Goal: Task Accomplishment & Management: Complete application form

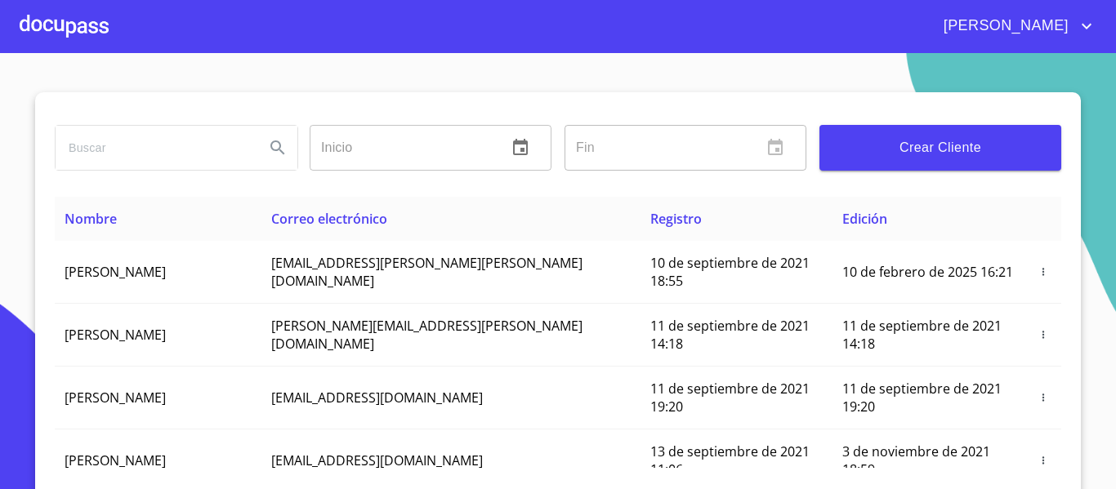
click at [81, 35] on div at bounding box center [64, 26] width 89 height 52
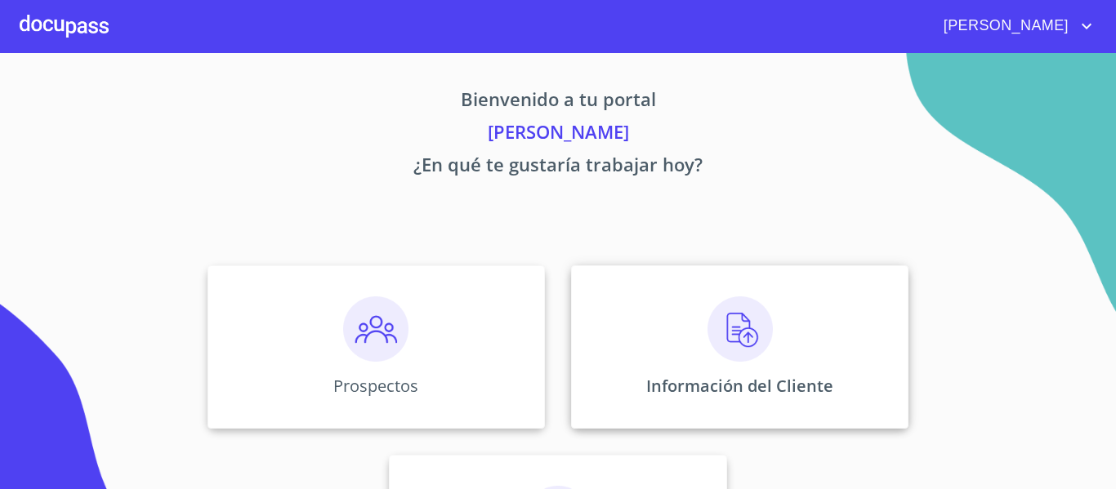
click at [601, 346] on div "Información del Cliente" at bounding box center [739, 347] width 337 height 163
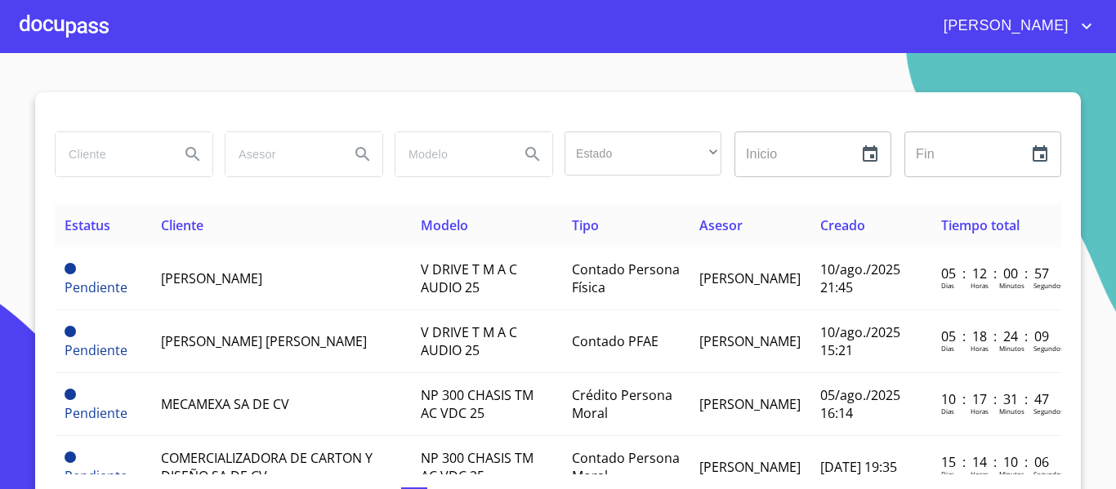
click at [97, 146] on input "search" at bounding box center [111, 154] width 111 height 44
type input "arrenda gdl"
click at [190, 154] on icon "Search" at bounding box center [192, 154] width 14 height 14
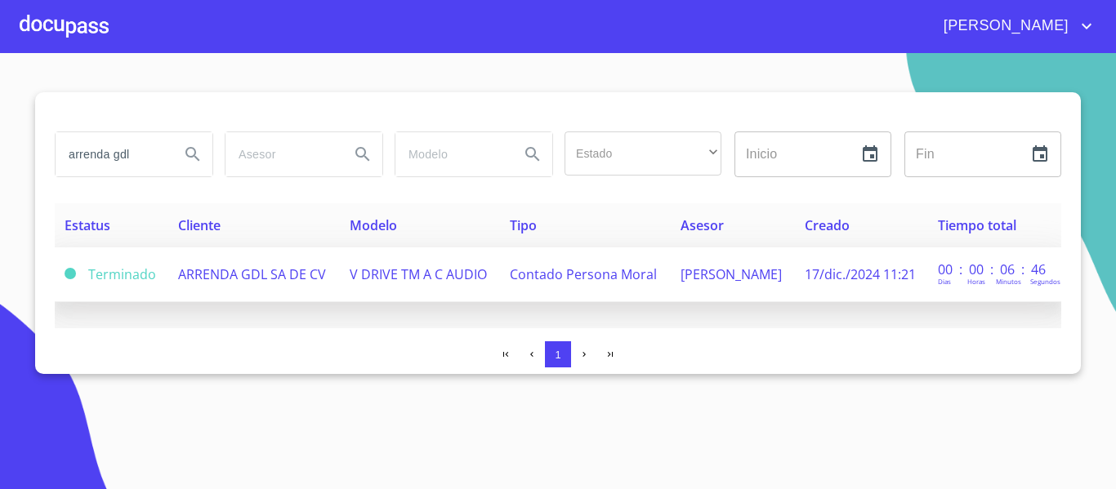
click at [528, 271] on span "Contado Persona Moral" at bounding box center [583, 275] width 147 height 18
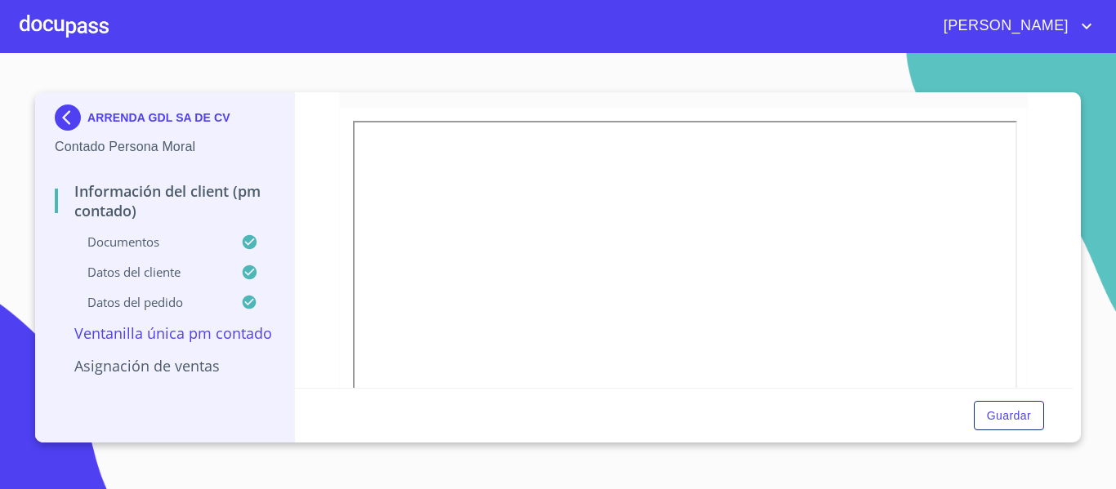
scroll to position [2408, 0]
click at [1069, 391] on div "Guardar" at bounding box center [684, 416] width 779 height 56
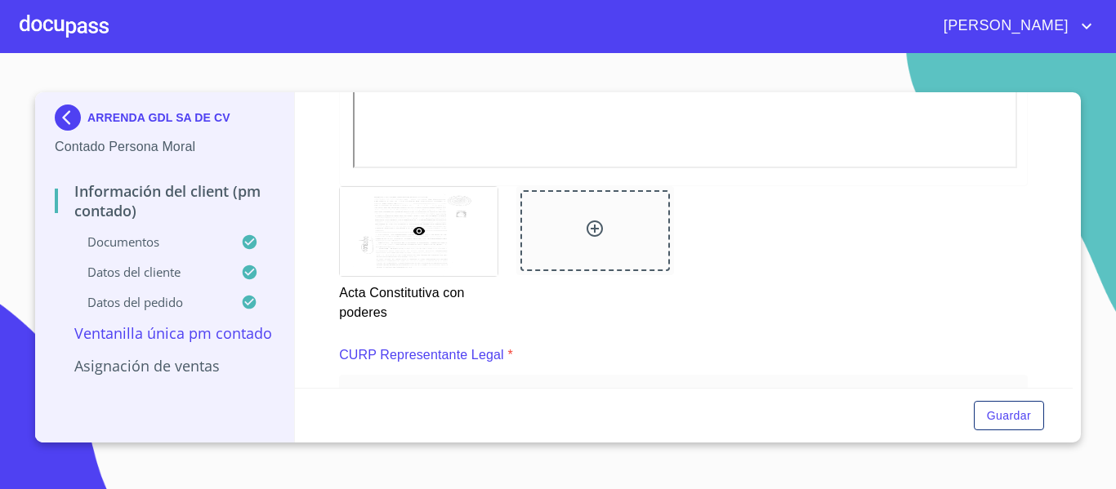
scroll to position [2778, 0]
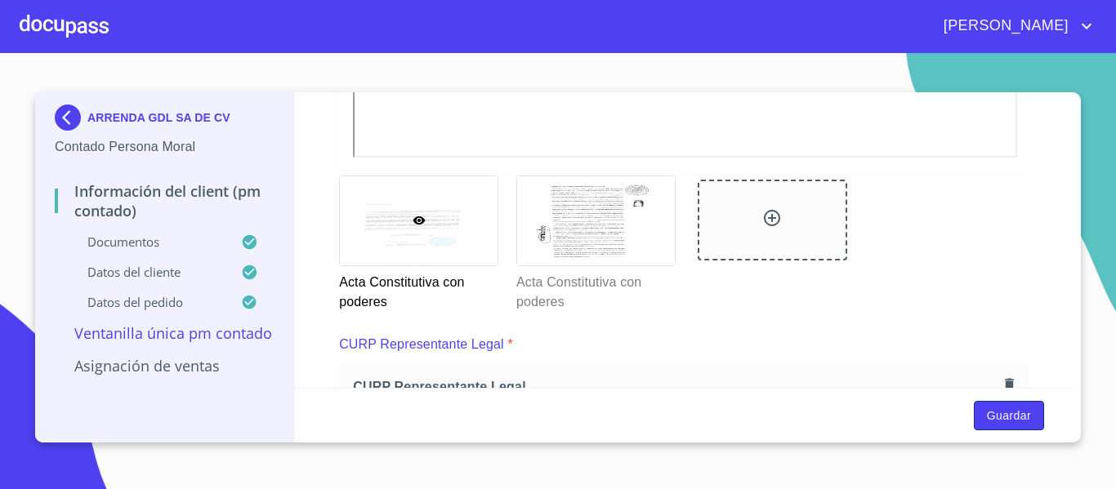
click at [1014, 426] on button "Guardar" at bounding box center [1009, 416] width 70 height 30
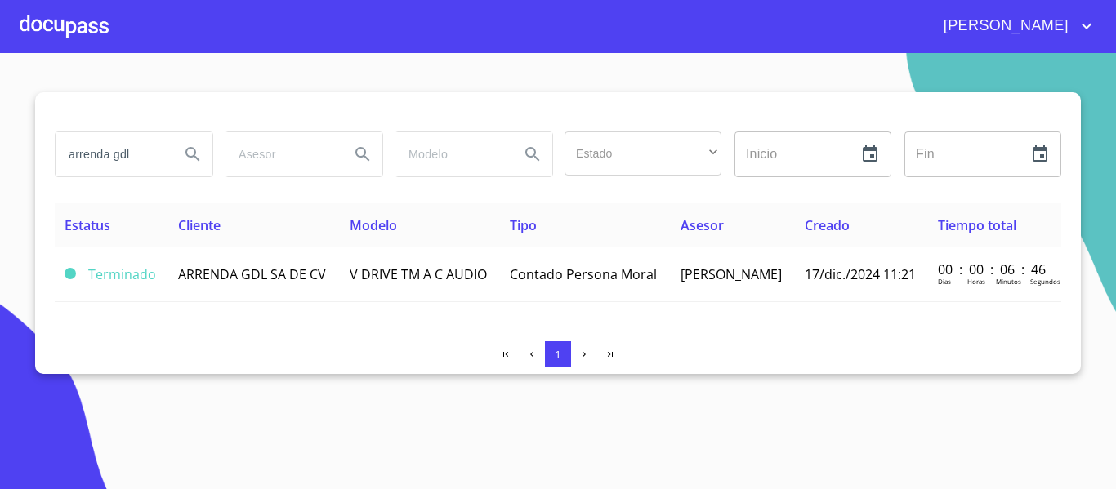
click at [83, 34] on div at bounding box center [64, 26] width 89 height 52
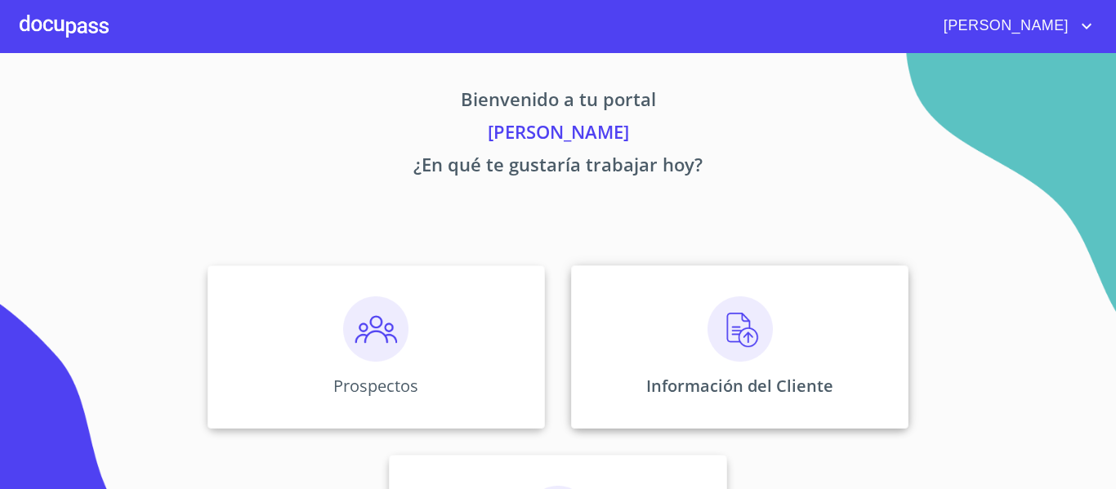
click at [667, 382] on p "Información del Cliente" at bounding box center [739, 386] width 187 height 22
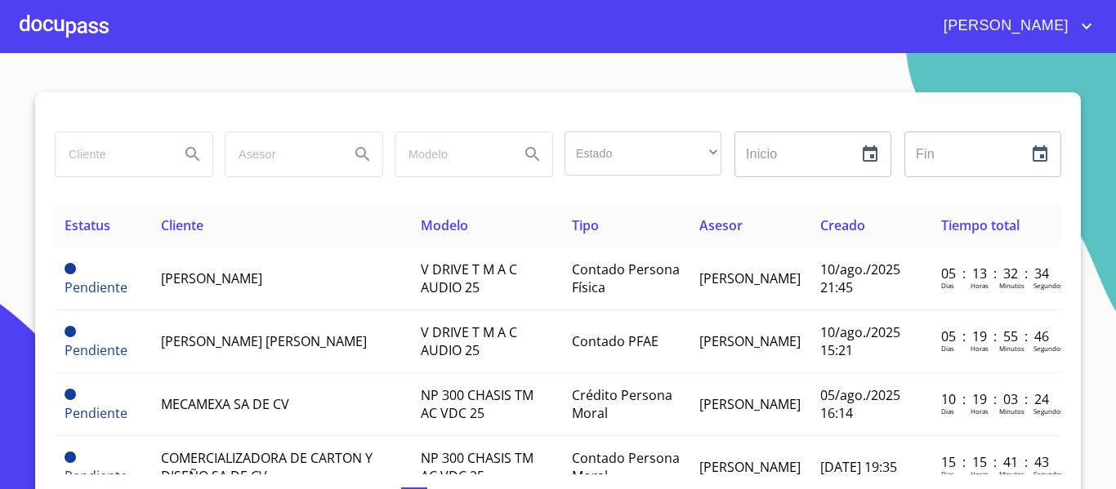
click at [109, 163] on input "search" at bounding box center [111, 154] width 111 height 44
type input "frunatural"
click at [183, 153] on icon "Search" at bounding box center [193, 155] width 20 height 20
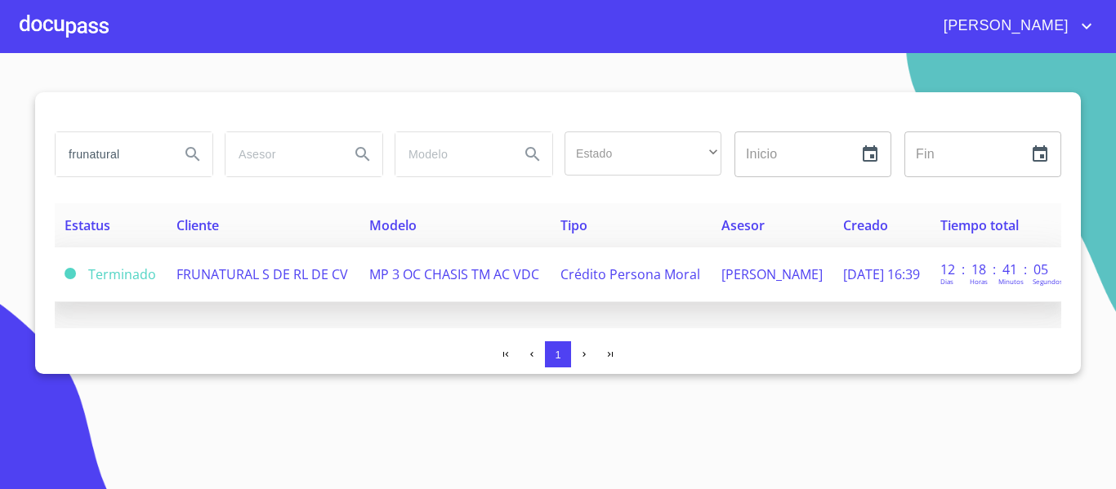
click at [213, 248] on td "FRUNATURAL S DE RL DE CV" at bounding box center [263, 275] width 193 height 55
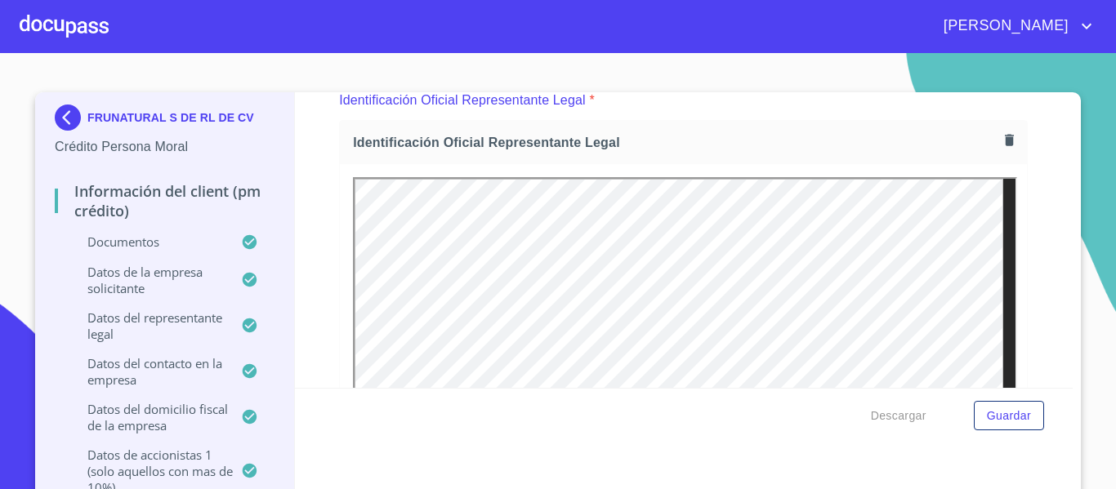
click at [61, 117] on img at bounding box center [71, 118] width 33 height 26
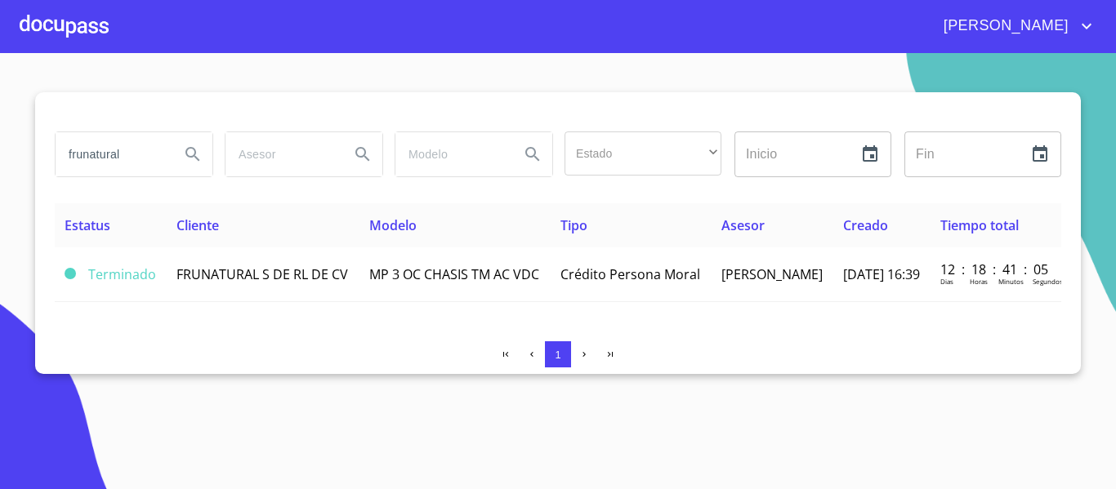
click at [145, 154] on input "frunatural" at bounding box center [111, 154] width 111 height 44
type input "f"
type input "k"
type input "KARLA MAYLENE"
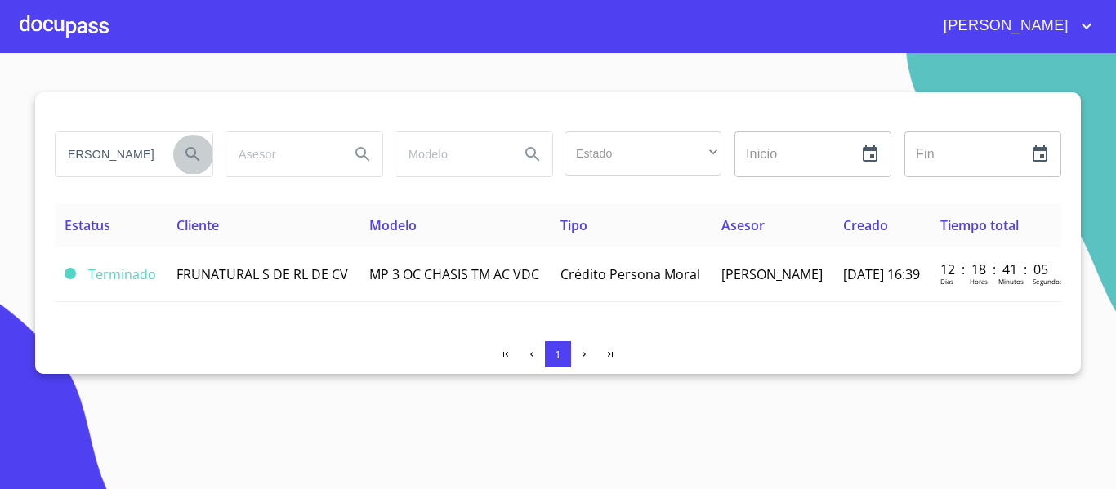
click at [185, 161] on icon "Search" at bounding box center [193, 155] width 20 height 20
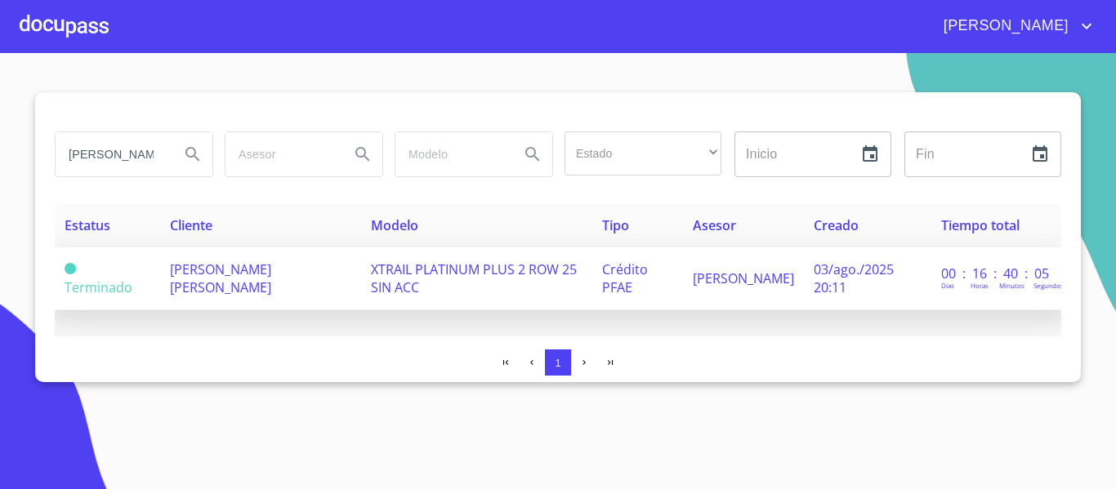
click at [520, 257] on td "XTRAIL PLATINUM PLUS 2 ROW 25 SIN ACC" at bounding box center [476, 279] width 231 height 63
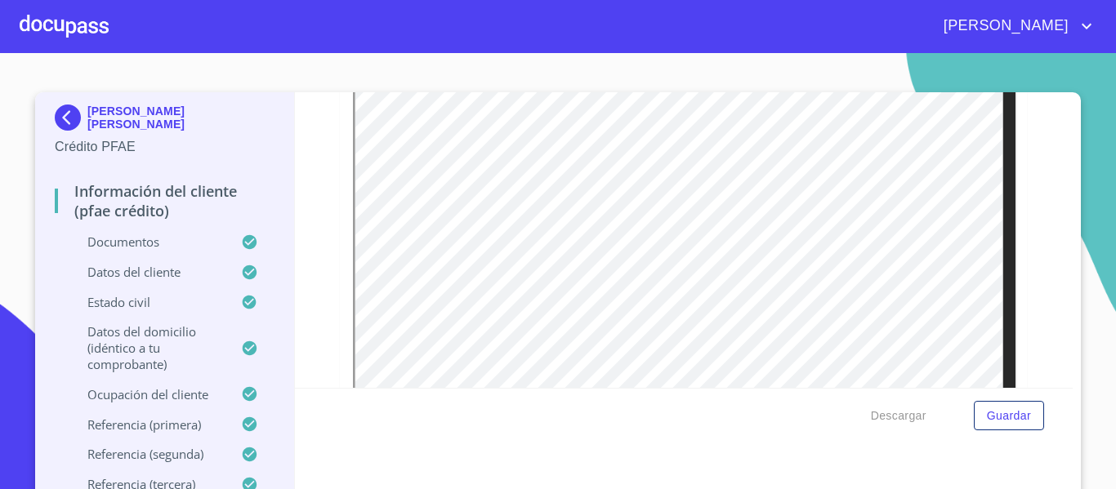
scroll to position [294, 0]
click at [880, 418] on span "Descargar" at bounding box center [899, 416] width 56 height 20
click at [73, 11] on div at bounding box center [64, 26] width 89 height 52
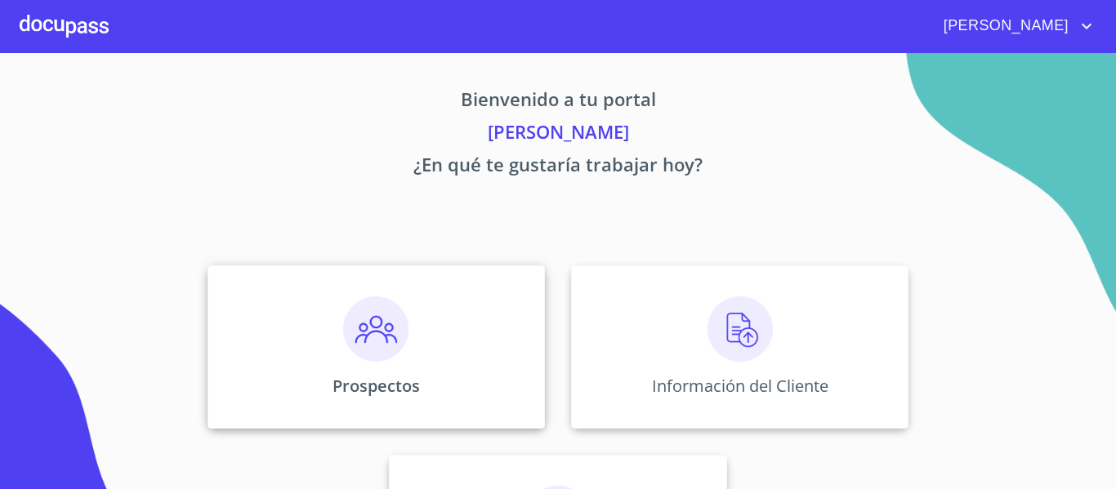
click at [400, 379] on p "Prospectos" at bounding box center [376, 386] width 87 height 22
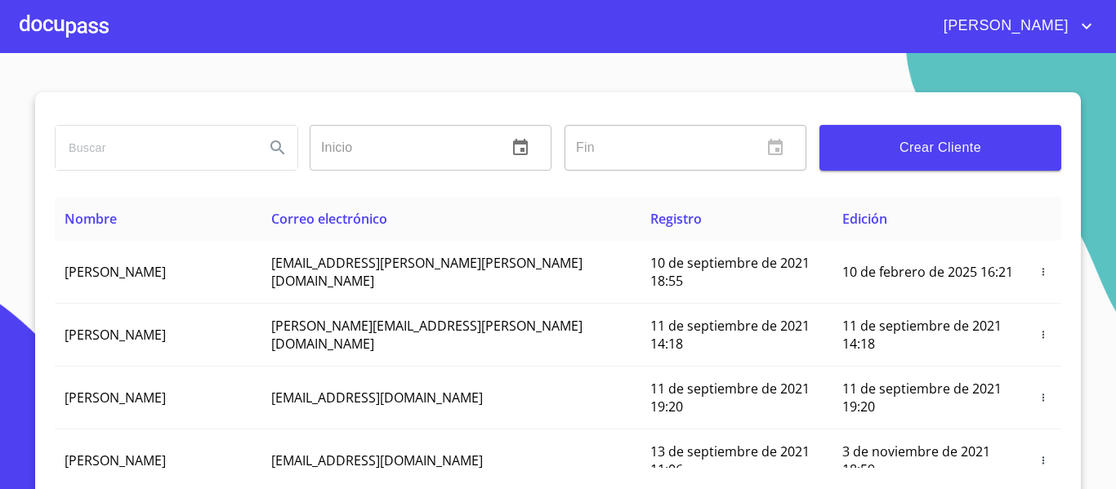
click at [887, 160] on button "Crear Cliente" at bounding box center [940, 148] width 242 height 46
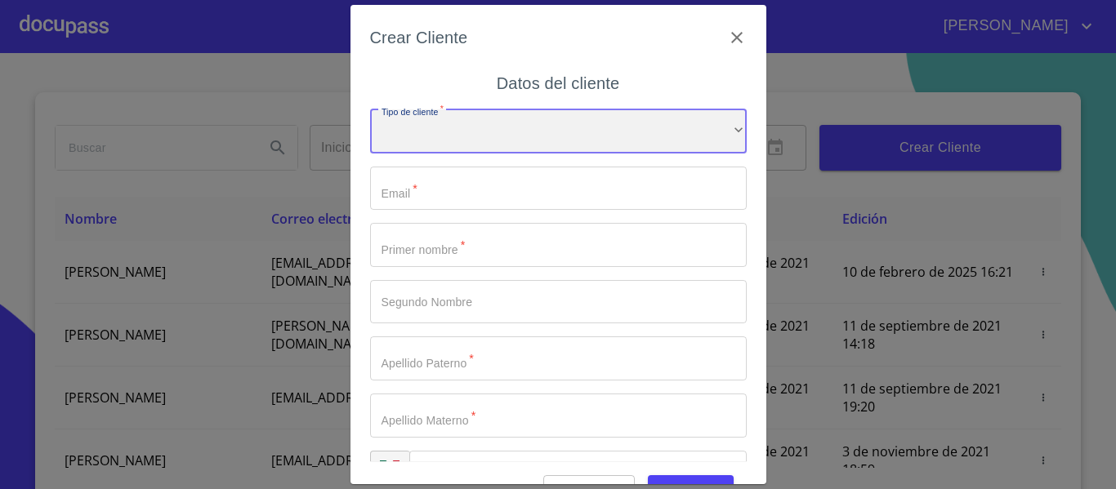
click at [425, 136] on div "​" at bounding box center [558, 131] width 377 height 44
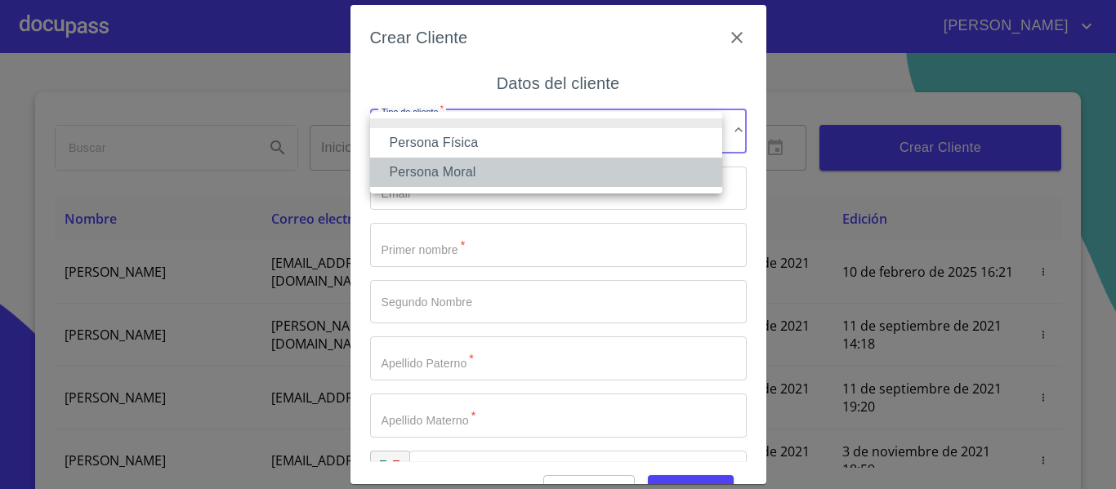
click at [420, 177] on li "Persona Moral" at bounding box center [546, 172] width 352 height 29
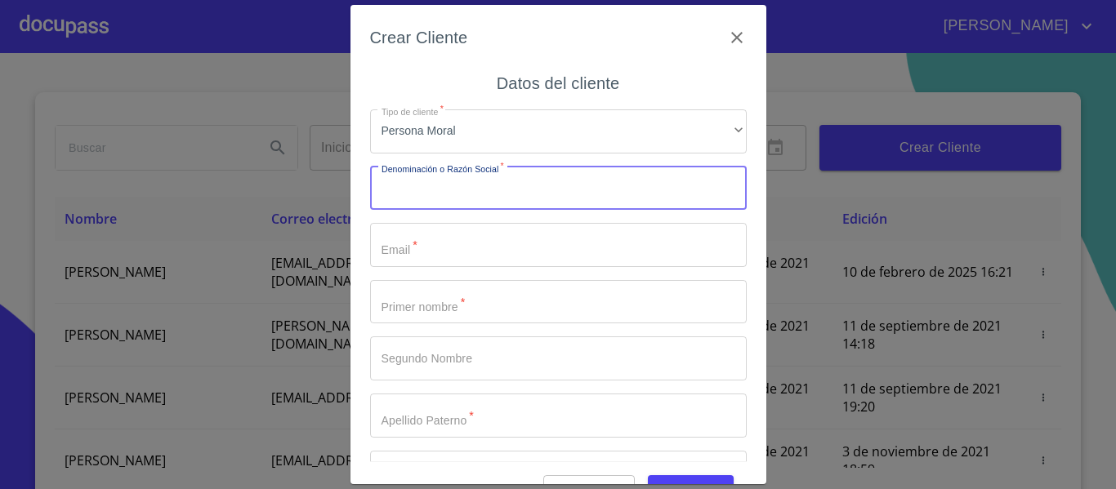
click at [419, 190] on input "Tipo de cliente   *" at bounding box center [558, 189] width 377 height 44
type input "SB ARRENDADORA MEXICANA"
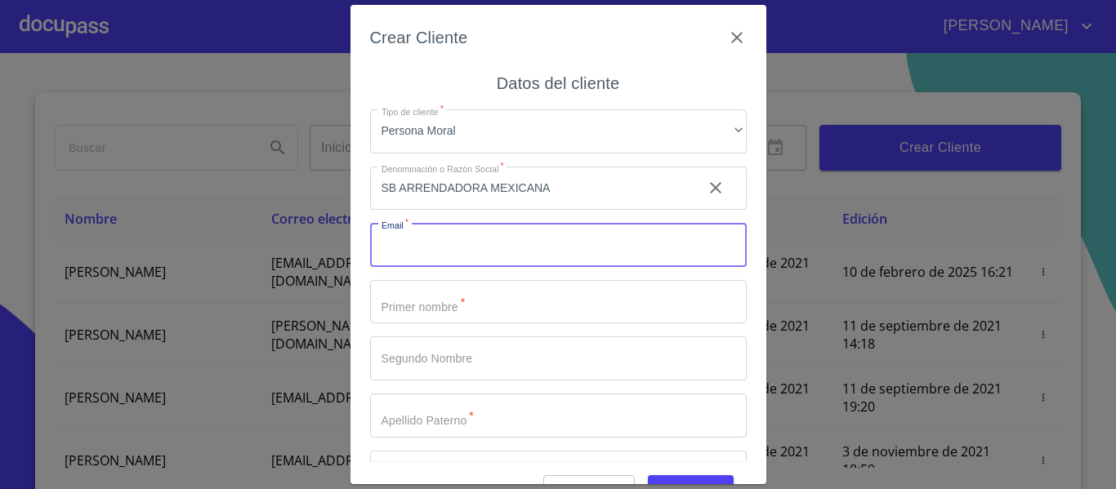
click at [466, 249] on input "Tipo de cliente   *" at bounding box center [558, 245] width 377 height 44
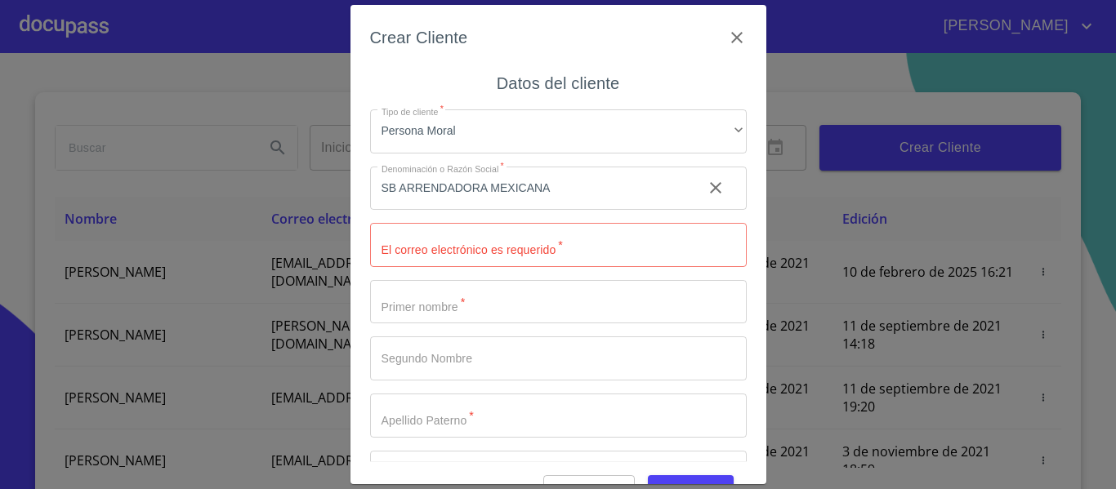
click at [421, 252] on input "Tipo de cliente   *" at bounding box center [558, 245] width 377 height 44
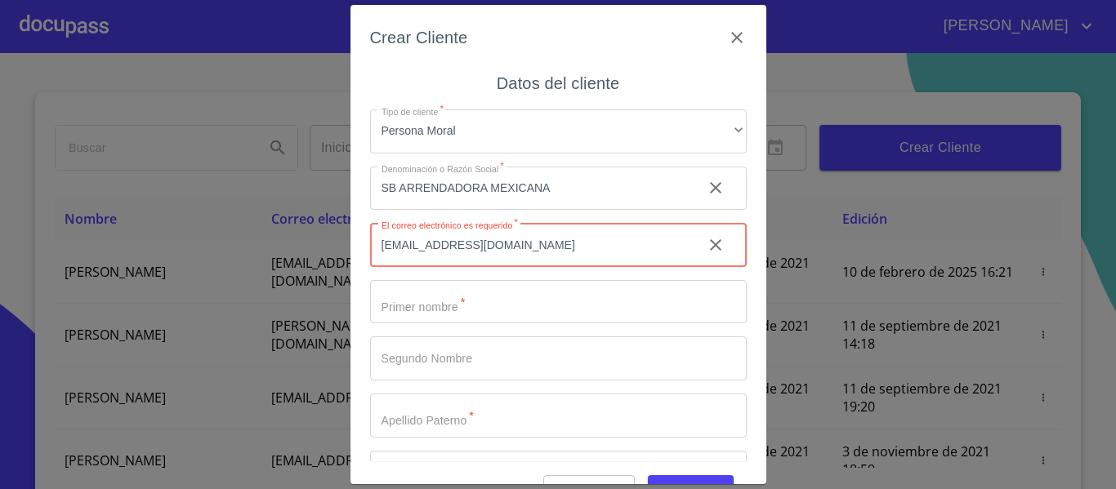
type input "[EMAIL_ADDRESS][DOMAIN_NAME]"
click at [421, 211] on input "Tipo de cliente   *" at bounding box center [529, 189] width 319 height 44
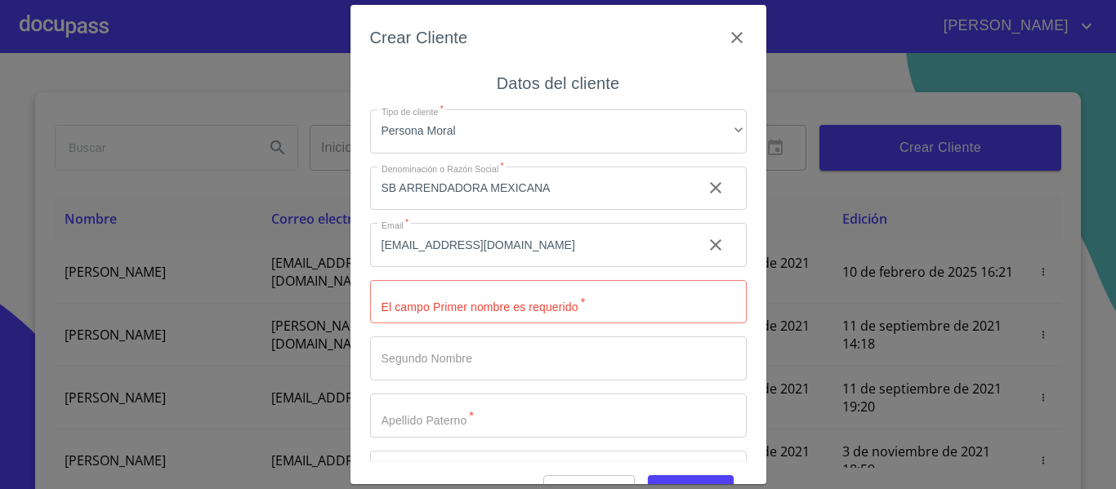
click at [431, 301] on input "Tipo de cliente   *" at bounding box center [558, 302] width 377 height 44
type input "[PERSON_NAME]"
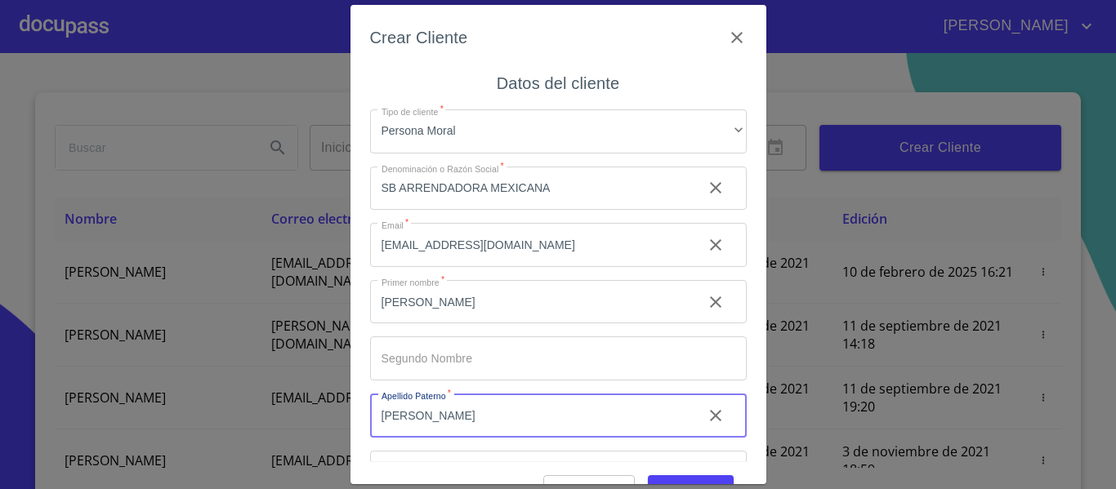
type input "[PERSON_NAME]"
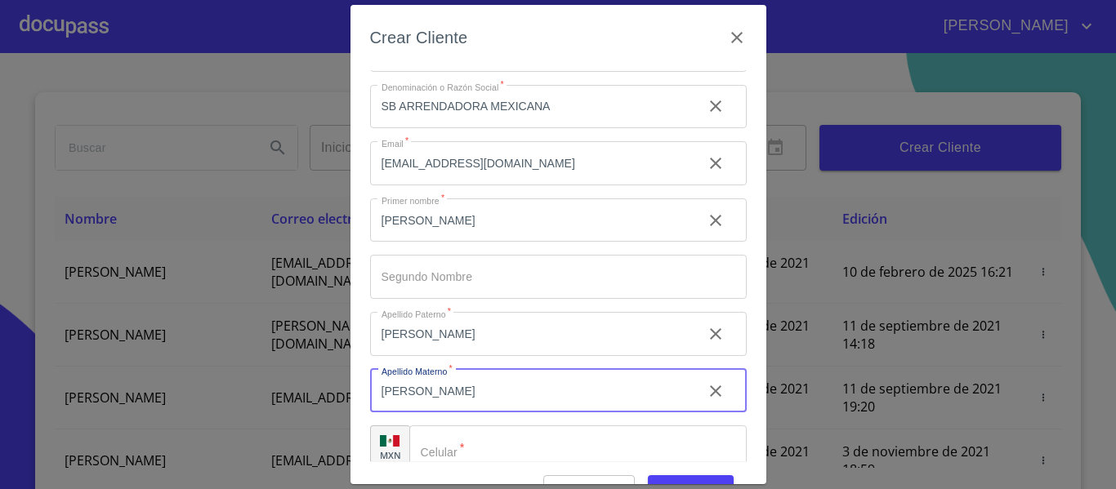
scroll to position [103, 0]
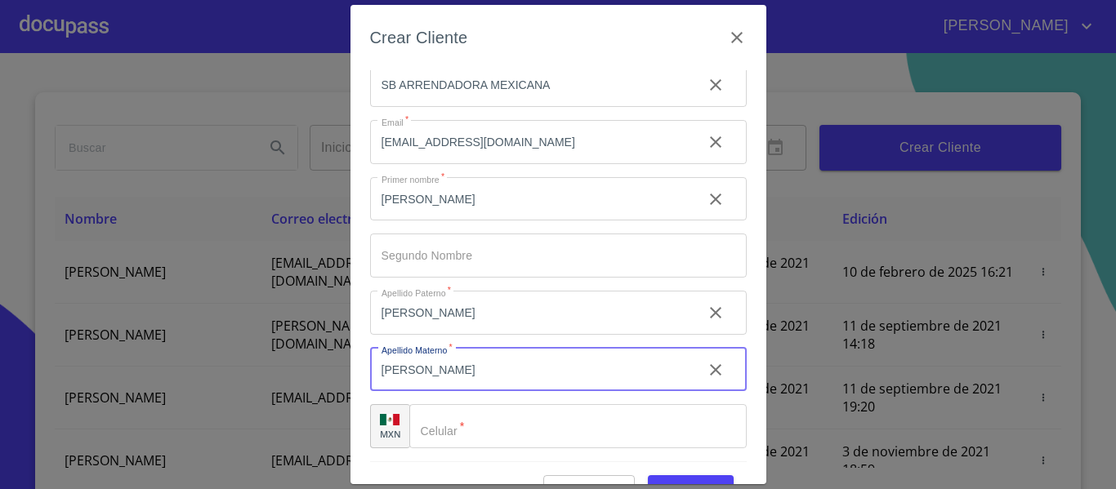
type input "[PERSON_NAME]"
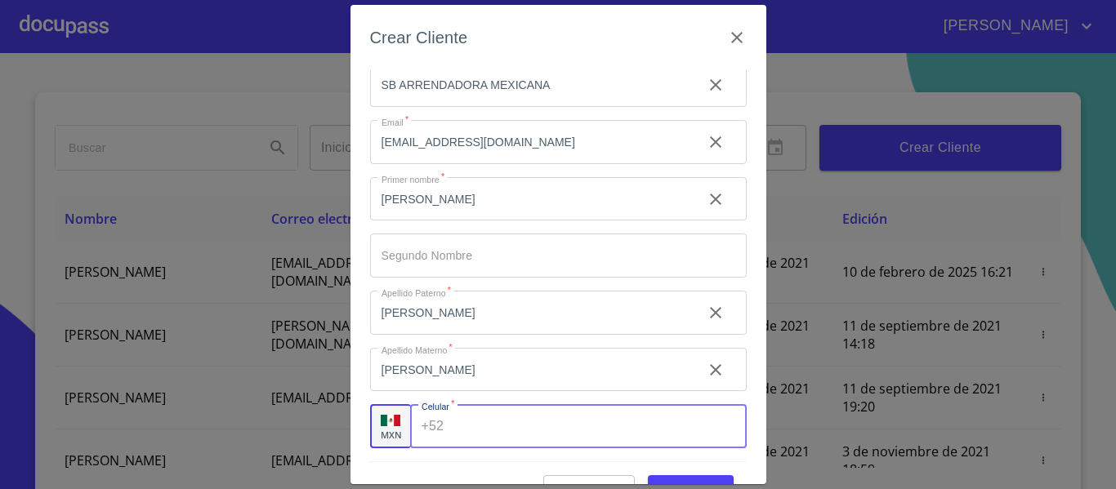
click at [497, 416] on input "Tipo de cliente   *" at bounding box center [598, 426] width 296 height 44
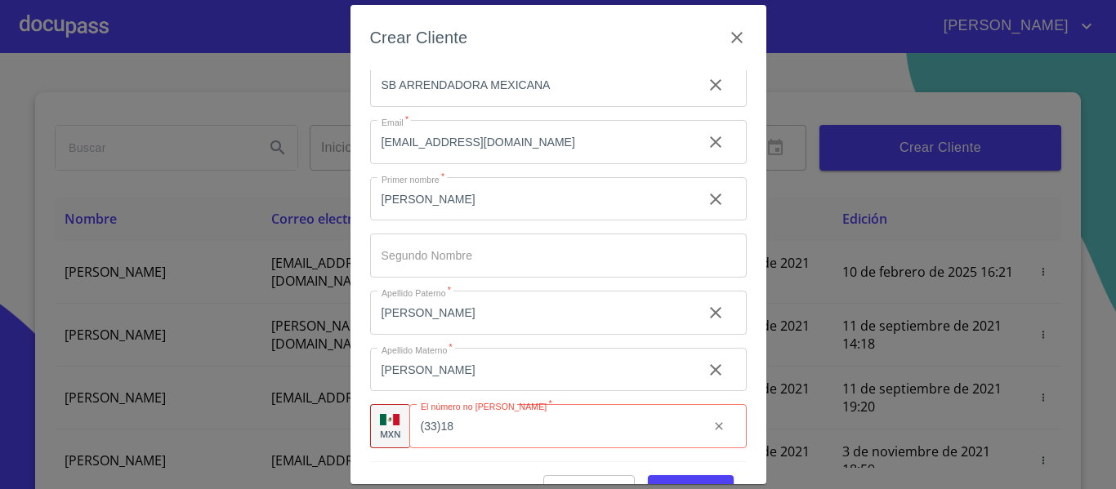
click at [462, 427] on input "(33)18" at bounding box center [552, 426] width 287 height 44
click at [488, 427] on input "(33)18" at bounding box center [572, 426] width 246 height 44
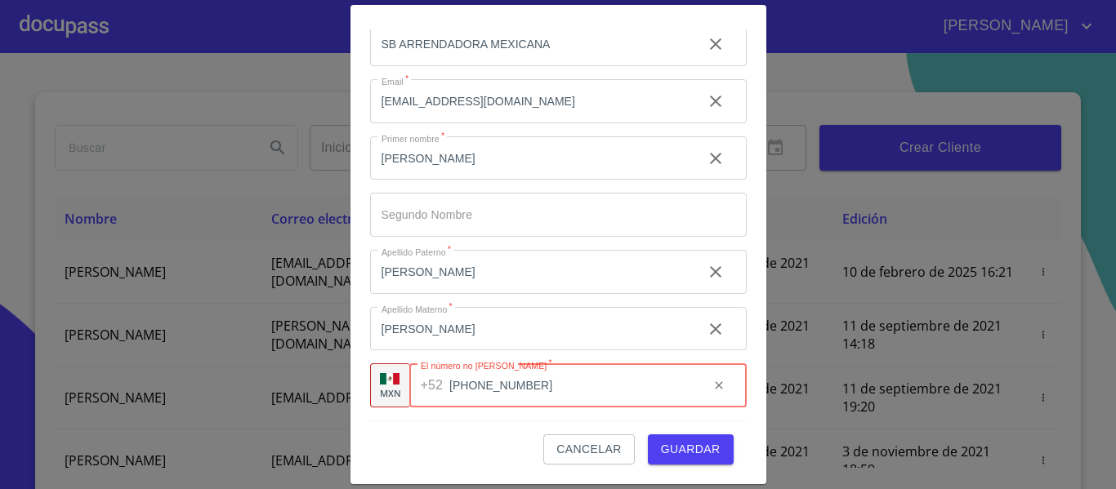
type input "[PHONE_NUMBER]"
click at [667, 448] on span "Guardar" at bounding box center [691, 450] width 60 height 20
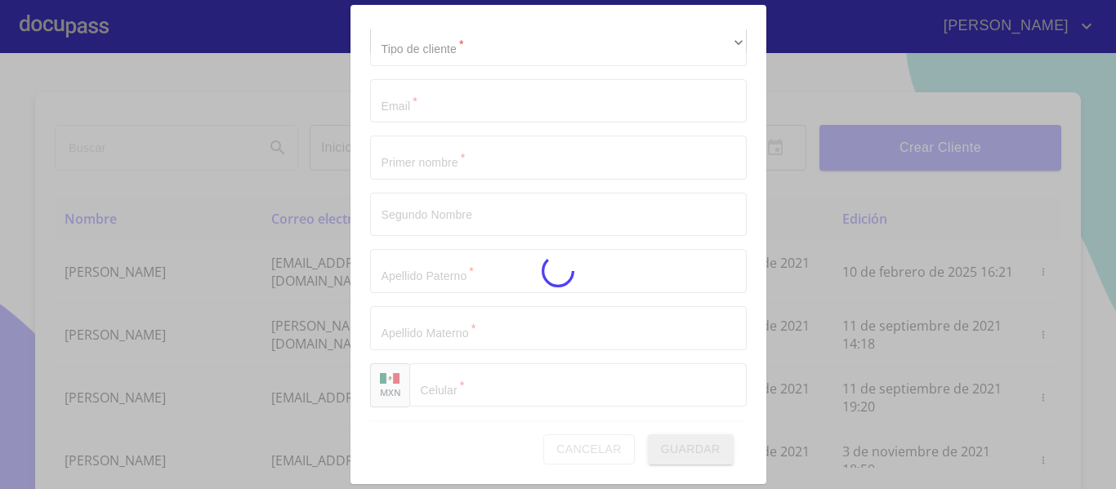
scroll to position [47, 0]
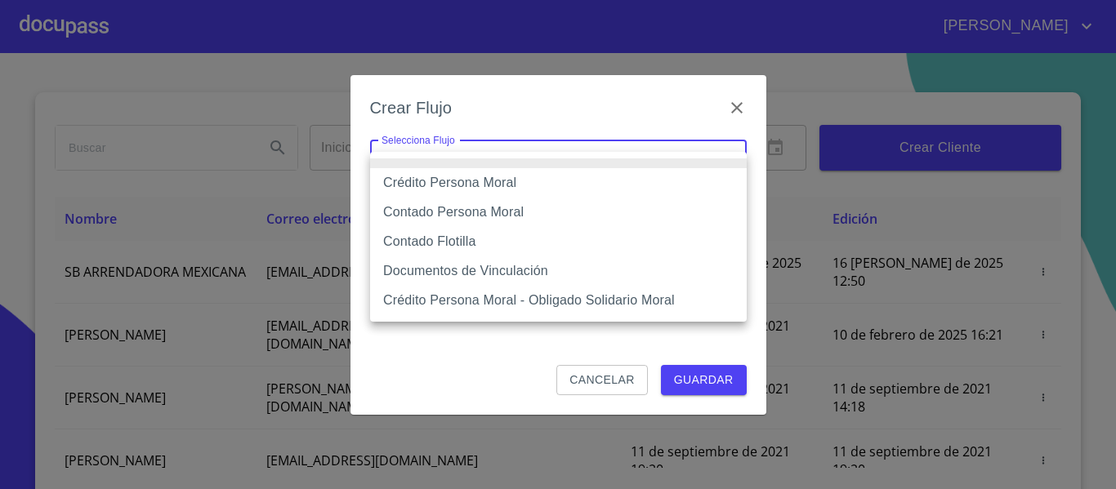
click at [569, 172] on body "[PERSON_NAME] ​ Fin ​ Crear Cliente Nombre Correo electrónico Registro Edición …" at bounding box center [558, 244] width 1116 height 489
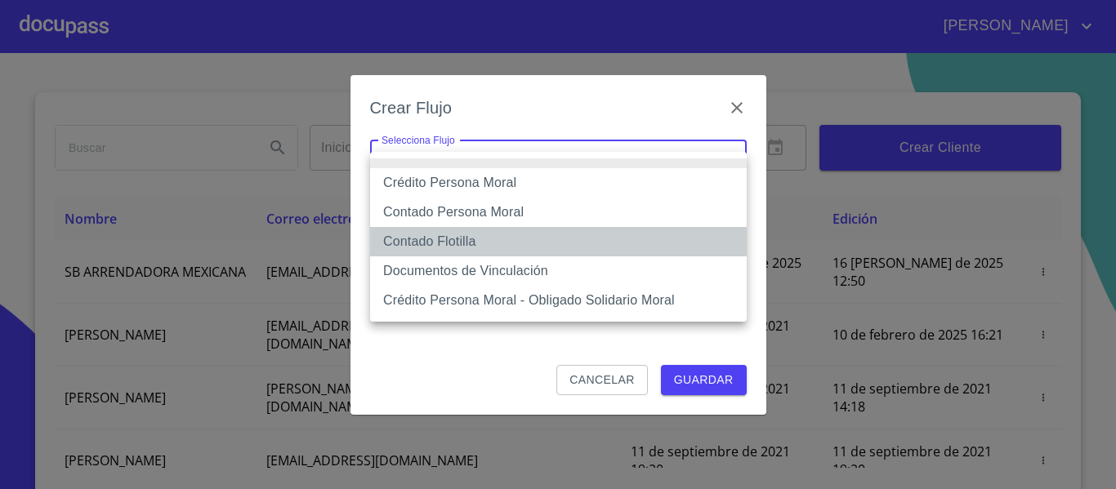
click at [489, 243] on li "Contado Flotilla" at bounding box center [558, 241] width 377 height 29
type input "62396bddcfb2f6e46cce107f"
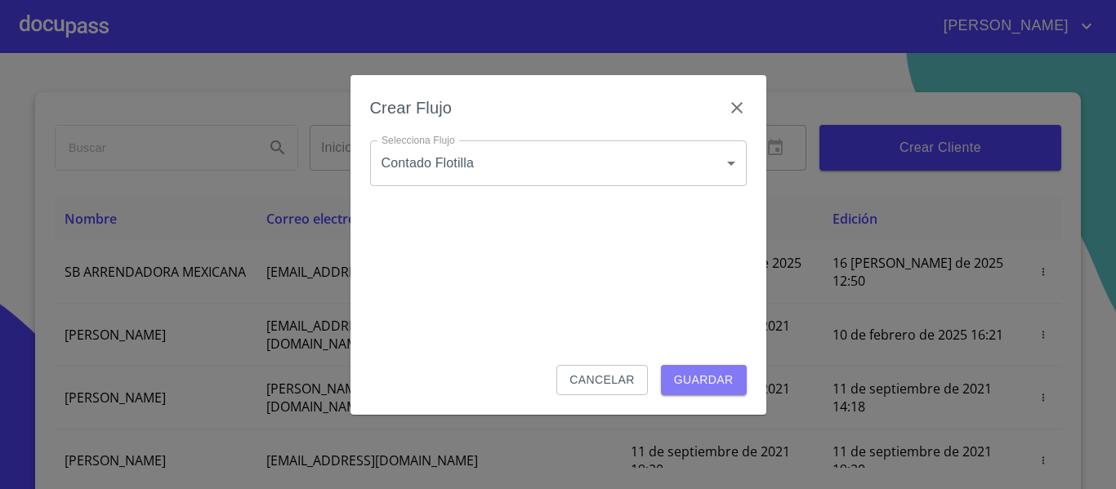
click at [682, 377] on span "Guardar" at bounding box center [704, 380] width 60 height 20
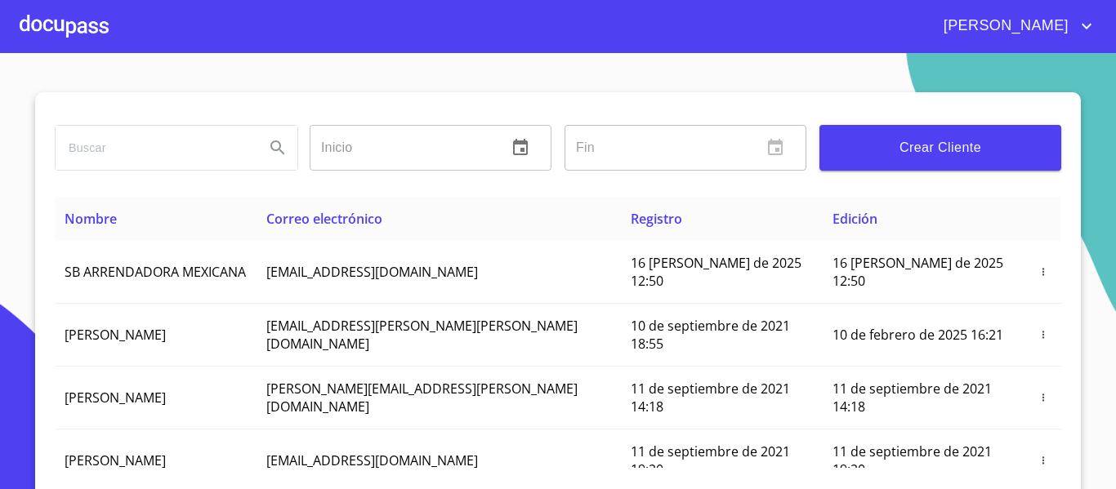
click at [45, 30] on div at bounding box center [64, 26] width 89 height 52
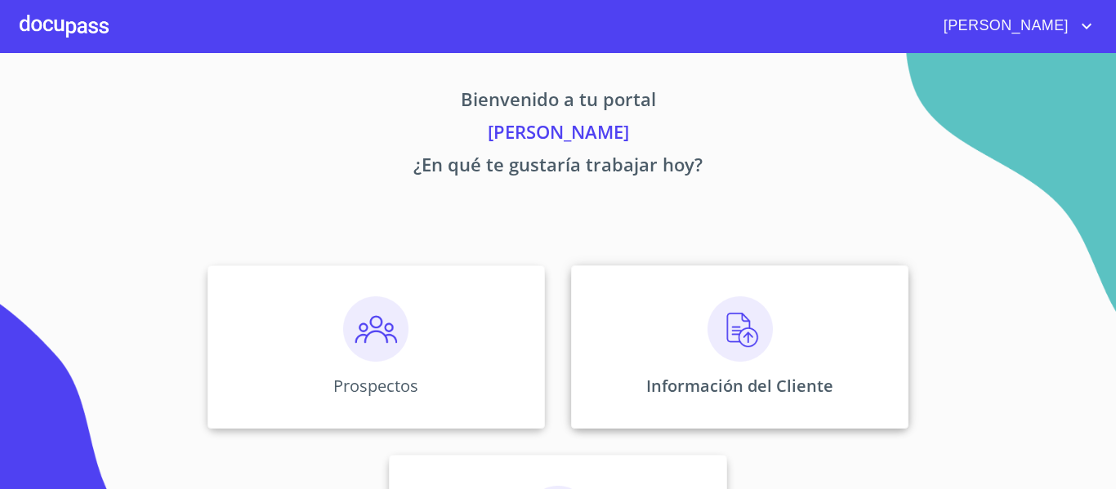
click at [634, 373] on div "Información del Cliente" at bounding box center [739, 347] width 337 height 163
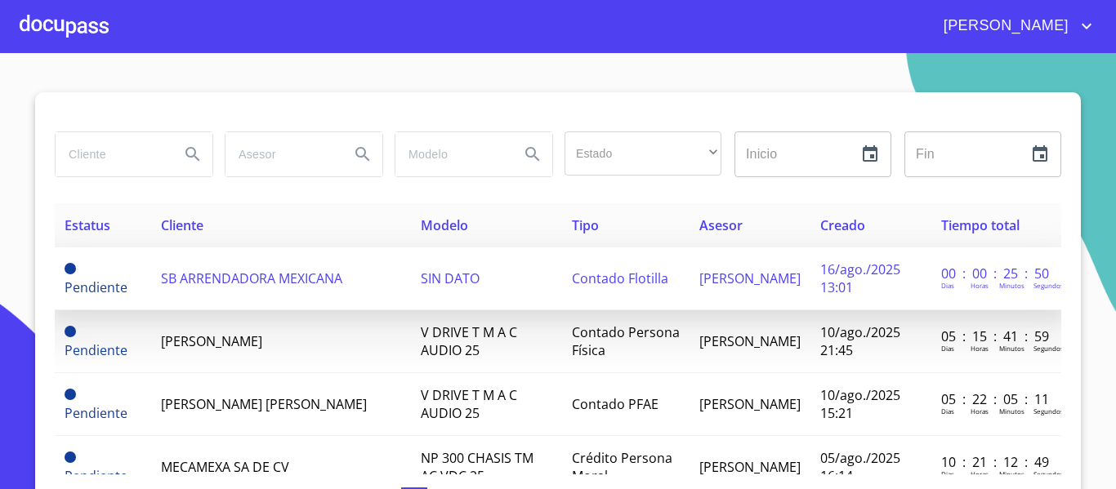
click at [230, 296] on td "SB ARRENDADORA MEXICANA" at bounding box center [281, 279] width 260 height 63
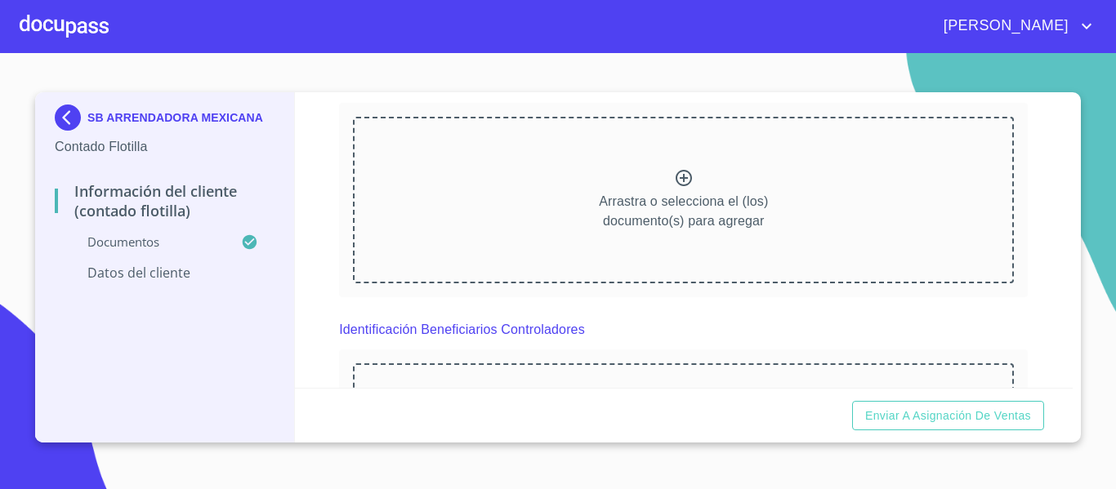
scroll to position [3744, 0]
click at [307, 188] on div "Información del Cliente (Contado Flotilla) Documentos Documento de identificaci…" at bounding box center [684, 240] width 779 height 296
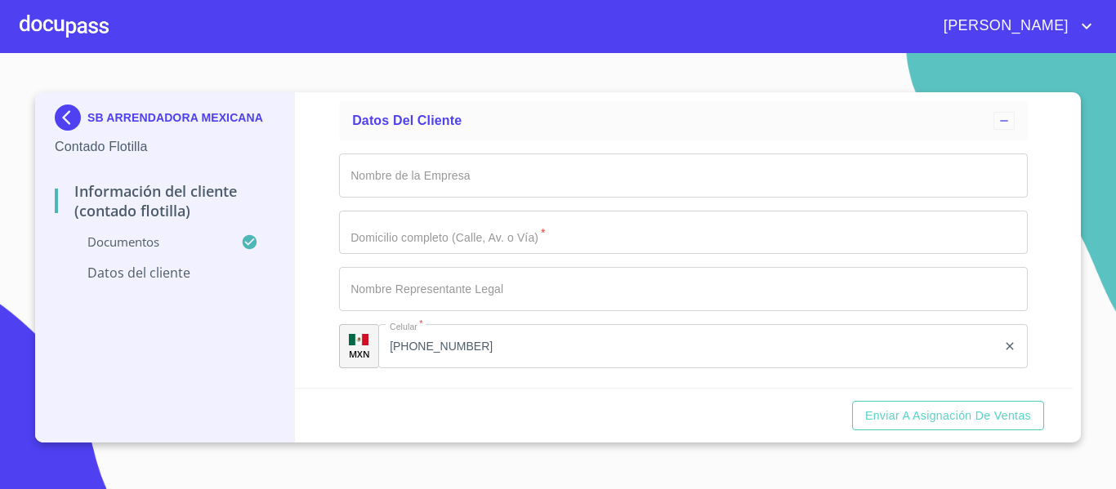
scroll to position [6462, 0]
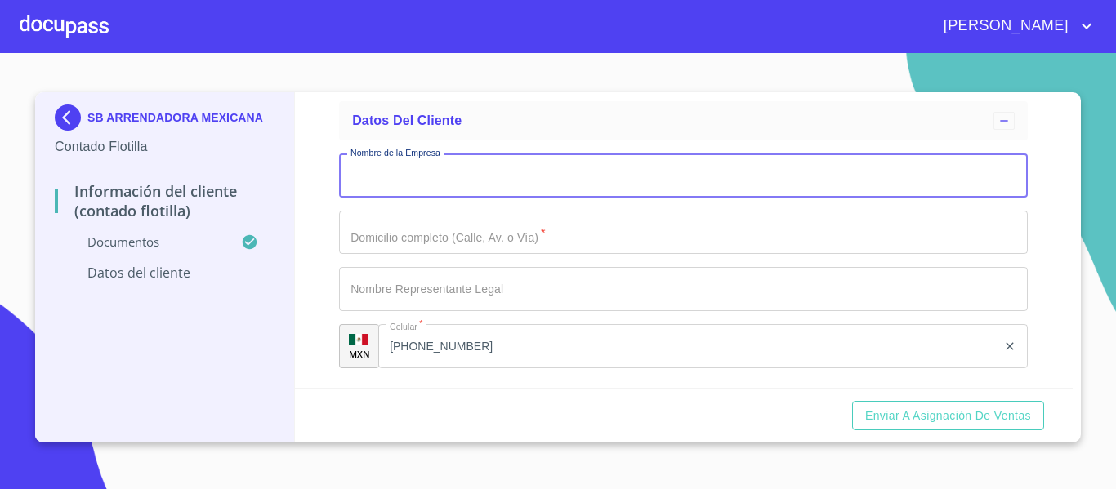
click at [471, 198] on input "Documento de identificación representante legal.   *" at bounding box center [683, 176] width 689 height 44
type input "SB ARRENDADORA MEXICANA SA DE CV"
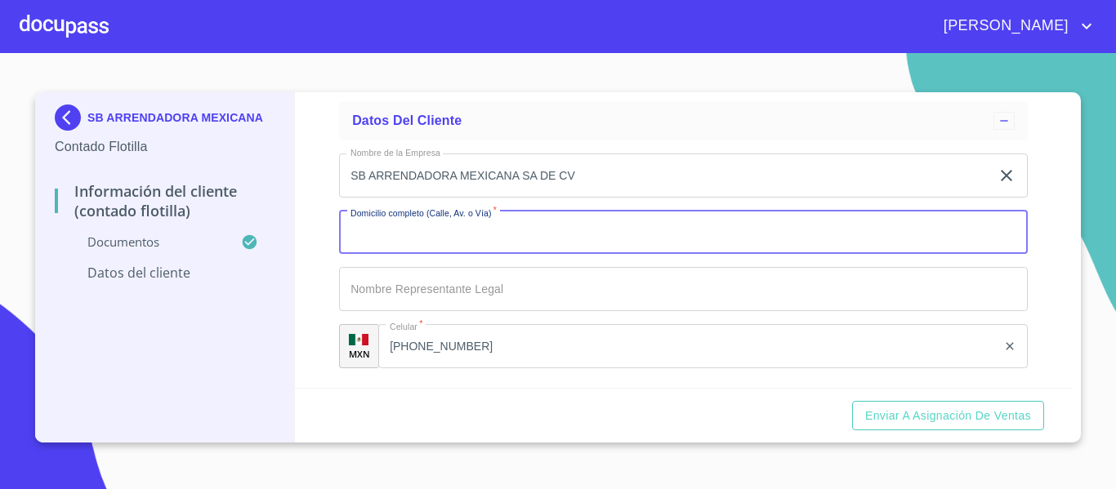
click at [478, 255] on input "Documento de identificación representante legal.   *" at bounding box center [683, 233] width 689 height 44
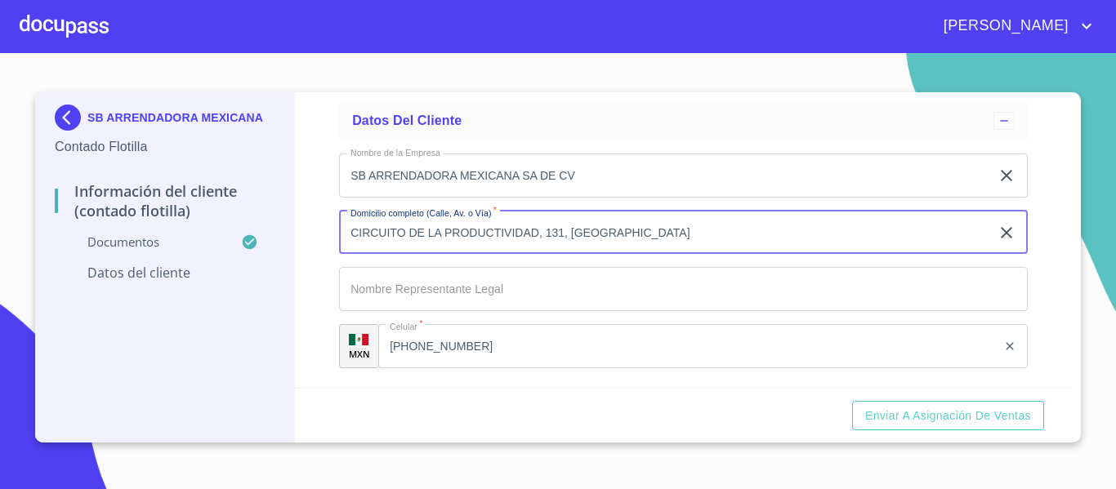
type input "CIRCUITO DE LA PRODUCTIVIDAD, 131, [GEOGRAPHIC_DATA]"
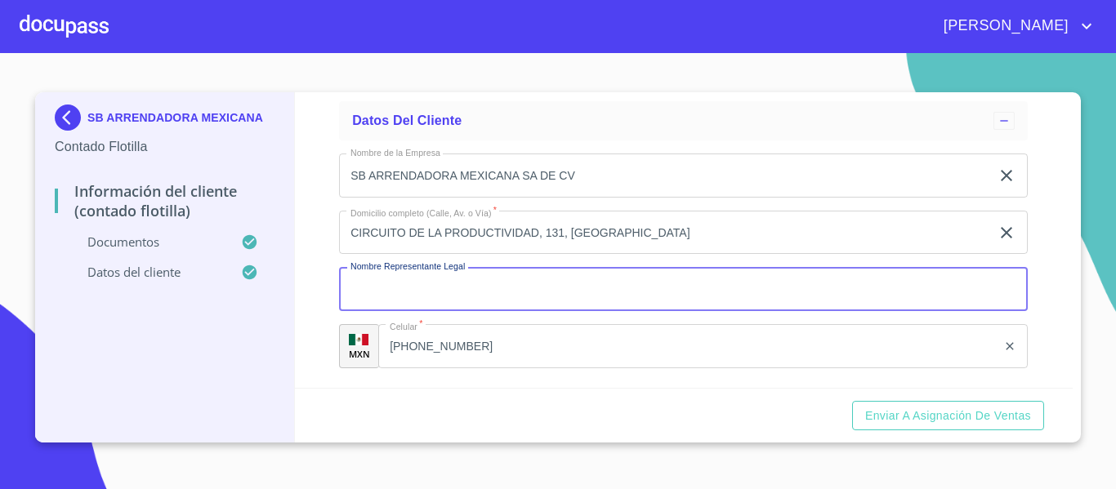
click at [387, 292] on input "Documento de identificación representante legal.   *" at bounding box center [683, 289] width 689 height 44
click at [468, 289] on input "Documento de identificación representante legal.   *" at bounding box center [683, 289] width 689 height 44
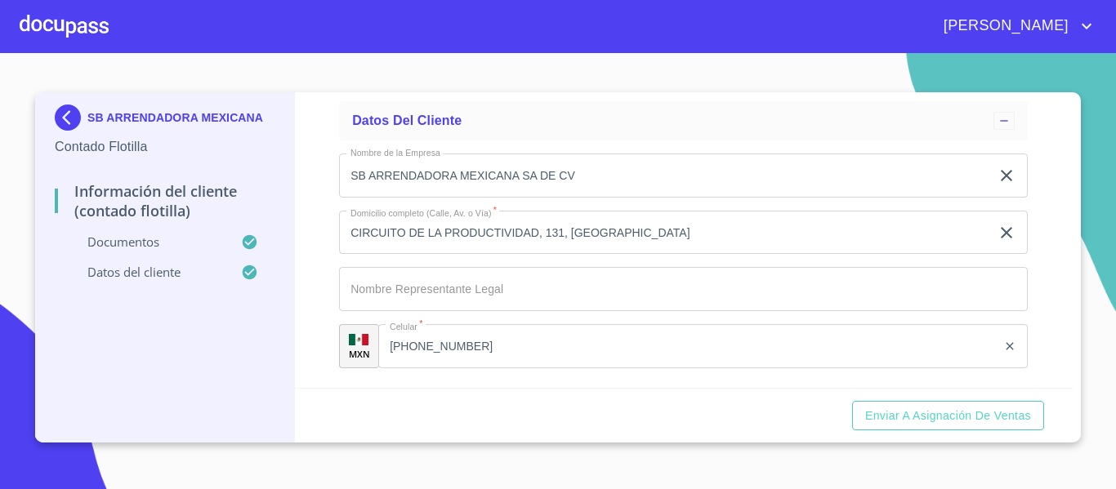
click at [396, 198] on input "Documento de identificación representante legal.   *" at bounding box center [664, 176] width 651 height 44
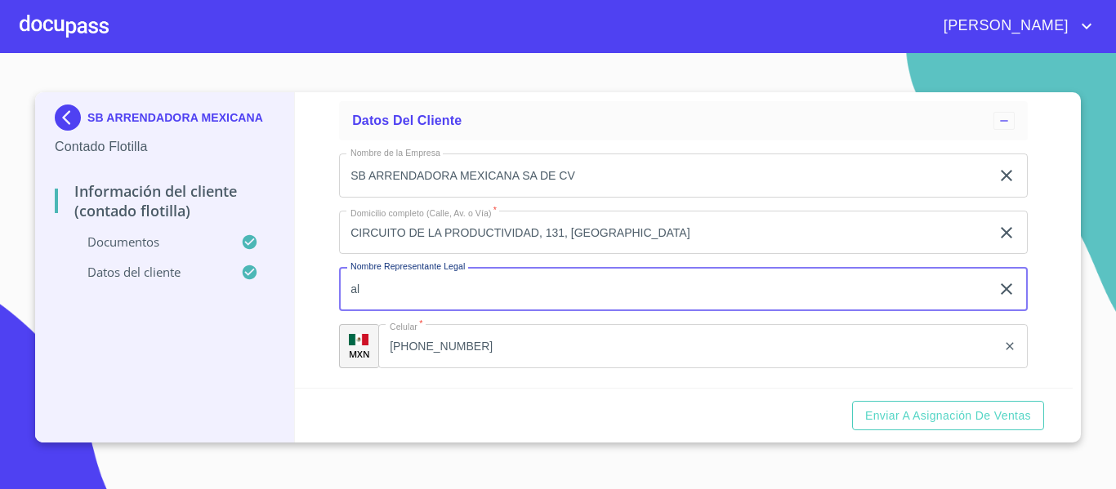
type input "a"
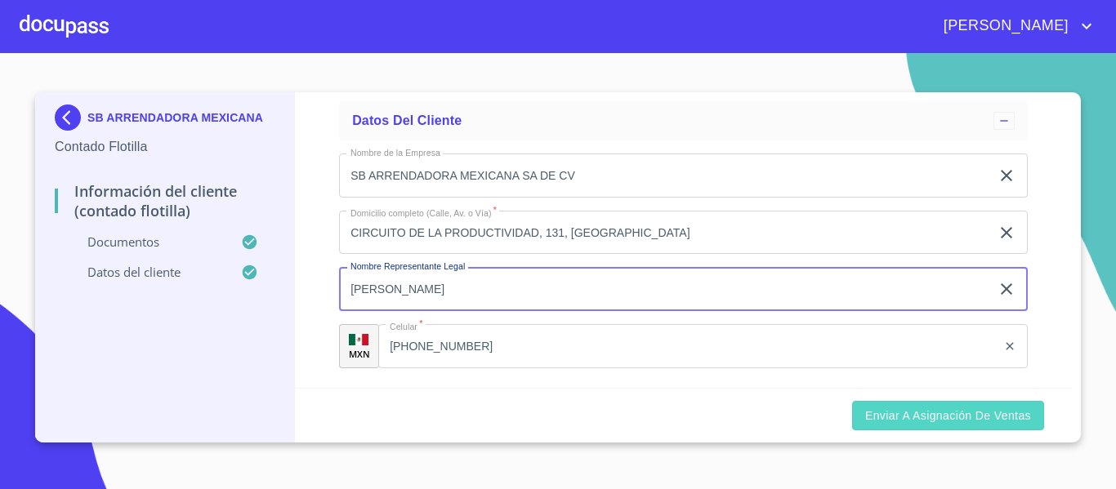
type input "[PERSON_NAME]"
click at [955, 417] on span "Enviar a Asignación de Ventas" at bounding box center [948, 416] width 166 height 20
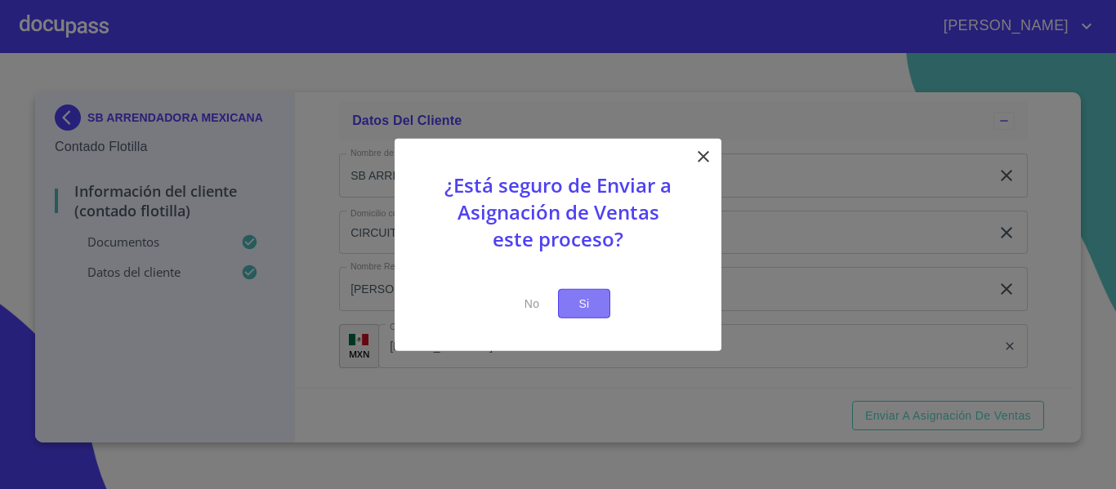
click at [582, 304] on span "Si" at bounding box center [584, 303] width 26 height 20
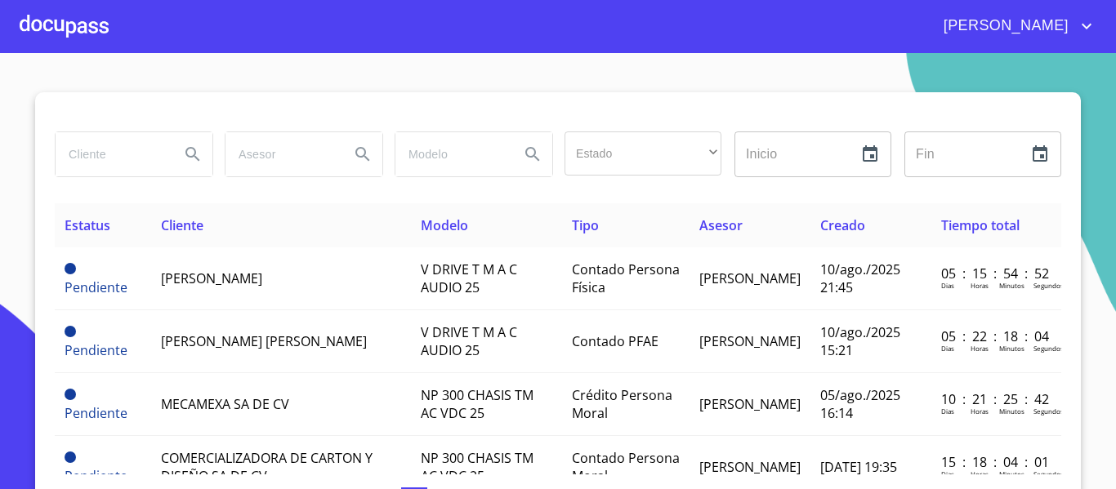
click at [59, 23] on div at bounding box center [64, 26] width 89 height 52
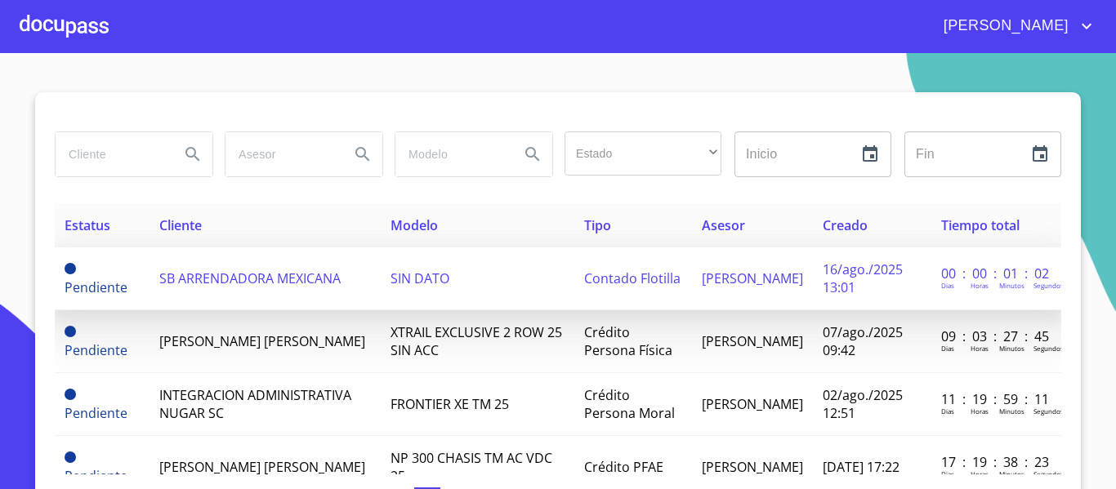
click at [248, 279] on span "SB ARRENDADORA MEXICANA" at bounding box center [249, 279] width 181 height 18
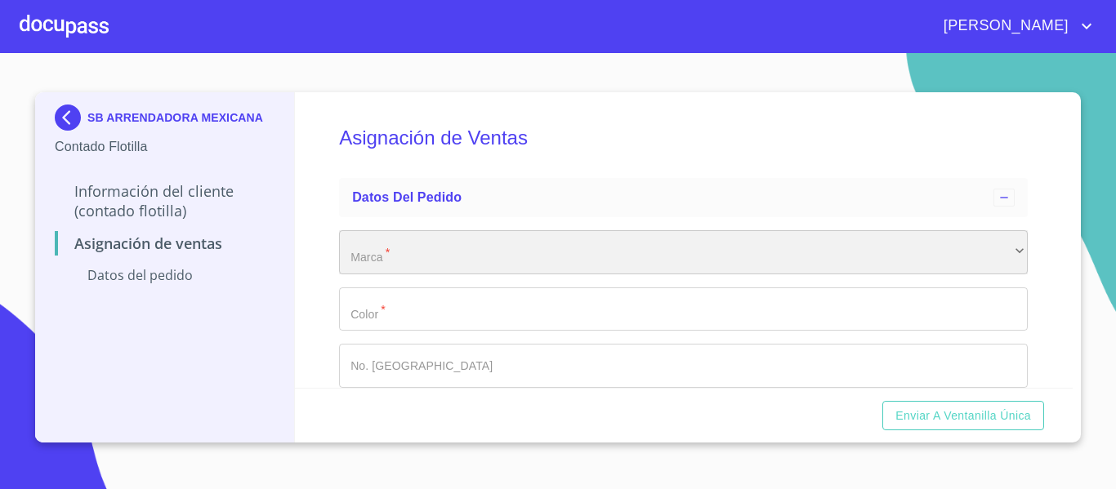
click at [431, 255] on div "​" at bounding box center [683, 252] width 689 height 44
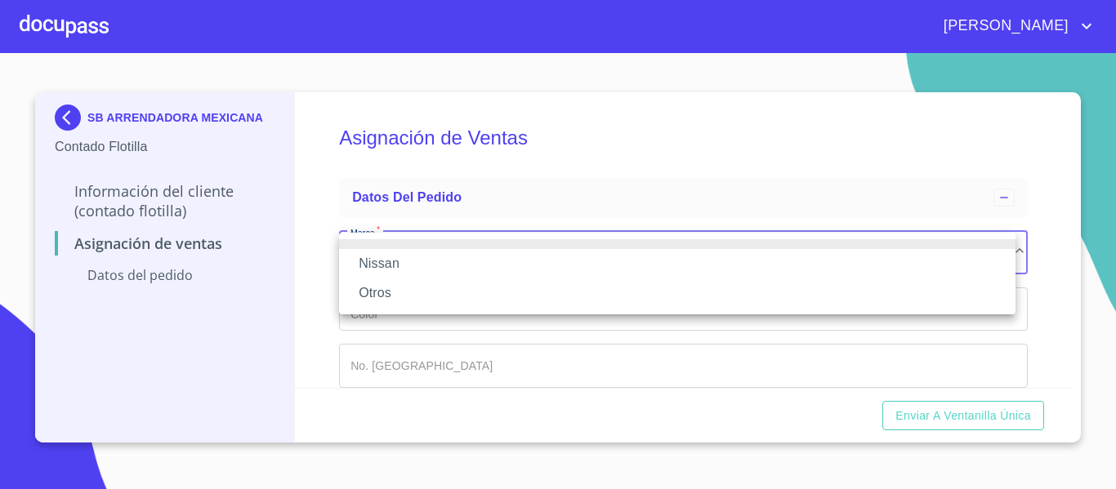
click at [411, 269] on li "Nissan" at bounding box center [677, 263] width 676 height 29
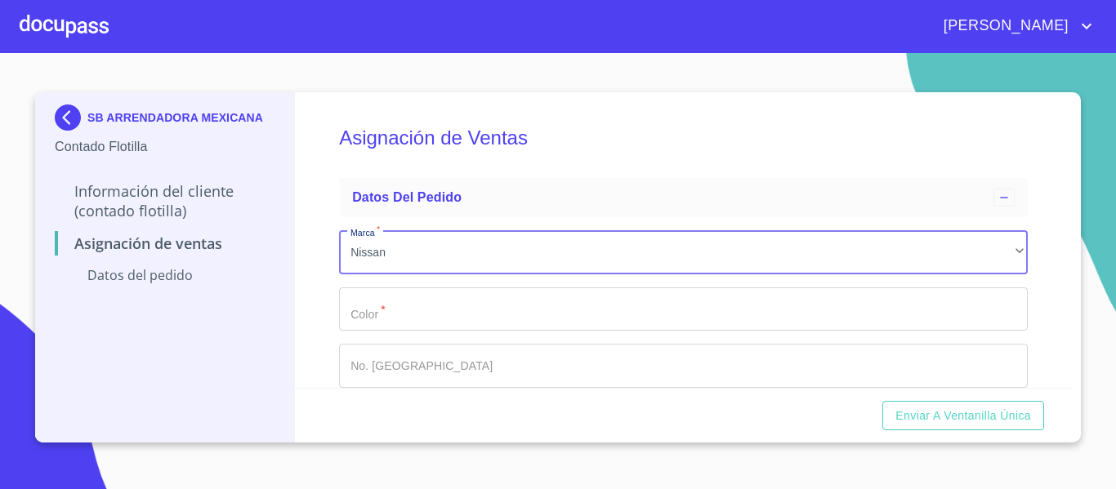
click at [404, 307] on input "Marca   *" at bounding box center [683, 310] width 689 height 44
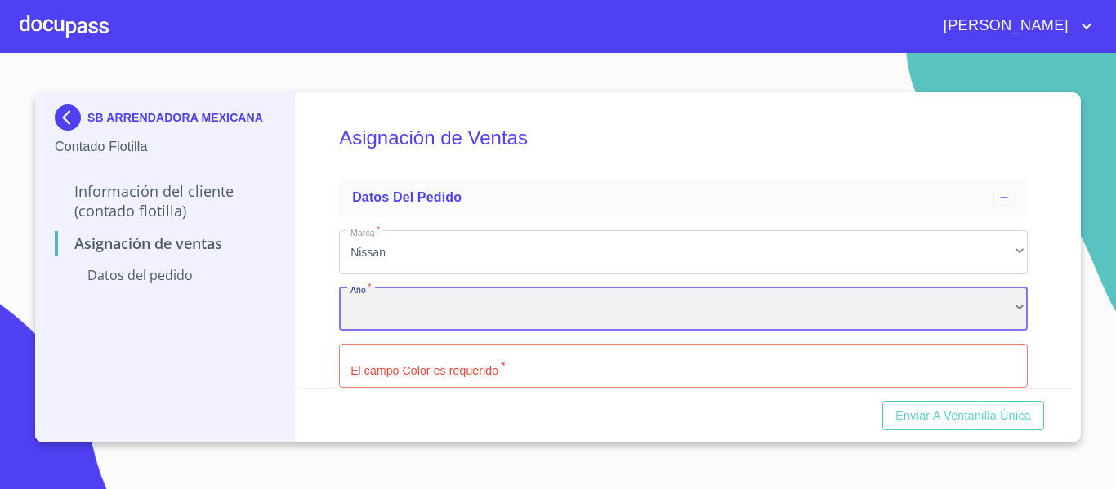
click at [383, 310] on div "​" at bounding box center [683, 310] width 689 height 44
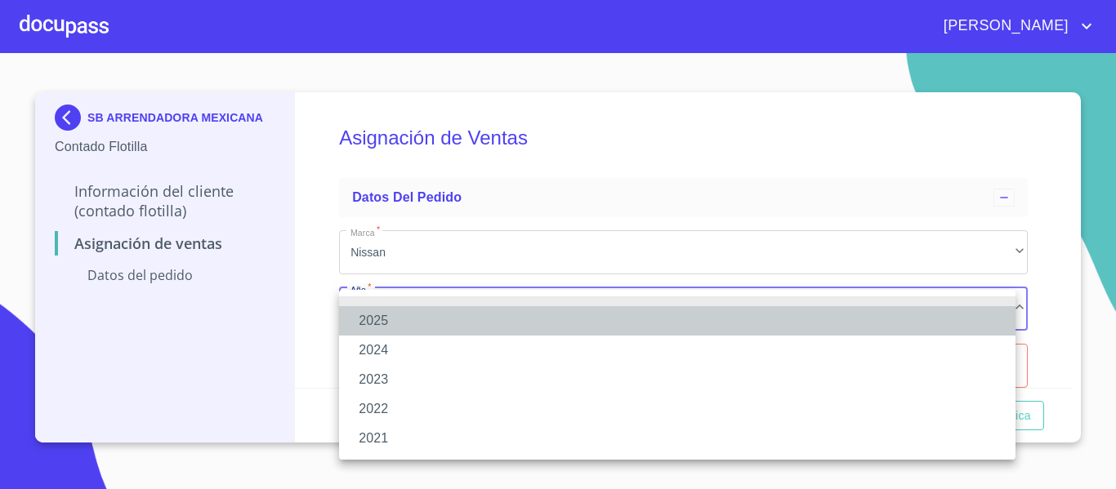
click at [373, 318] on li "2025" at bounding box center [677, 320] width 676 height 29
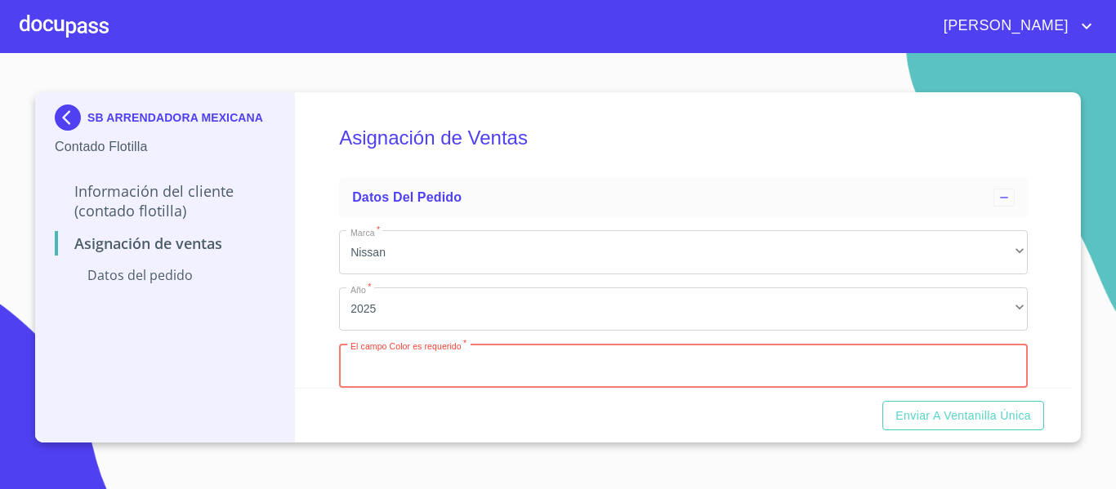
click at [382, 358] on input "Marca   *" at bounding box center [683, 366] width 689 height 44
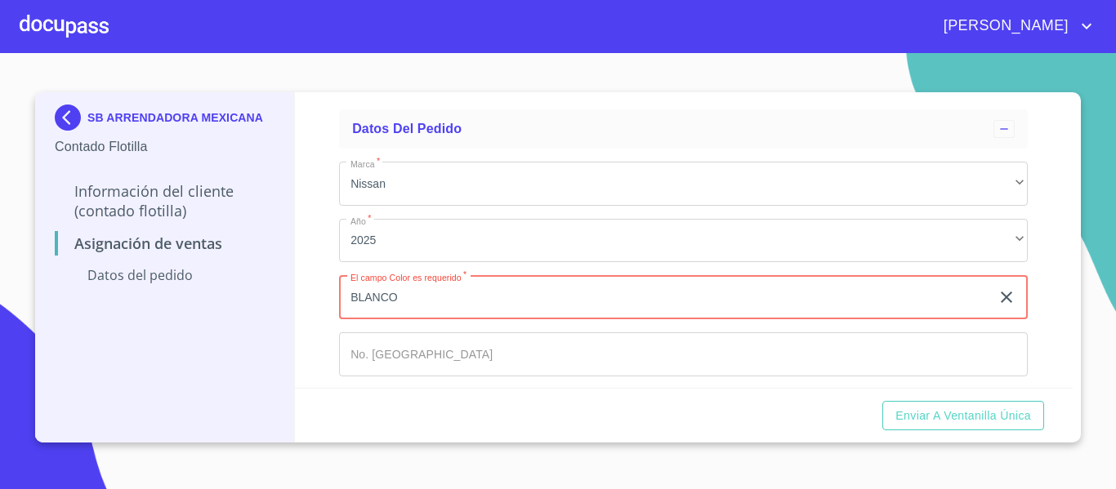
scroll to position [138, 0]
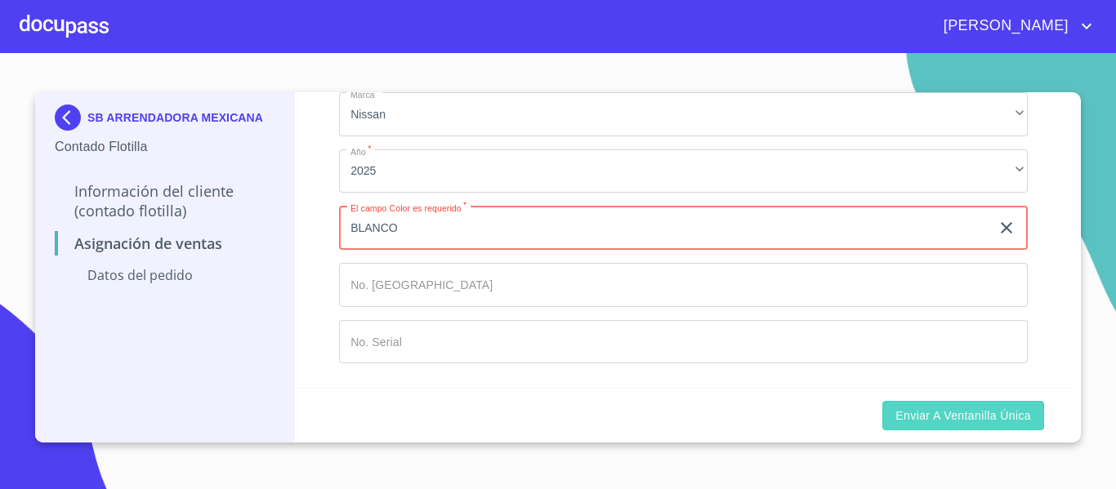
type input "BLANCO"
click at [1005, 417] on span "Enviar a Ventanilla Única" at bounding box center [963, 416] width 136 height 20
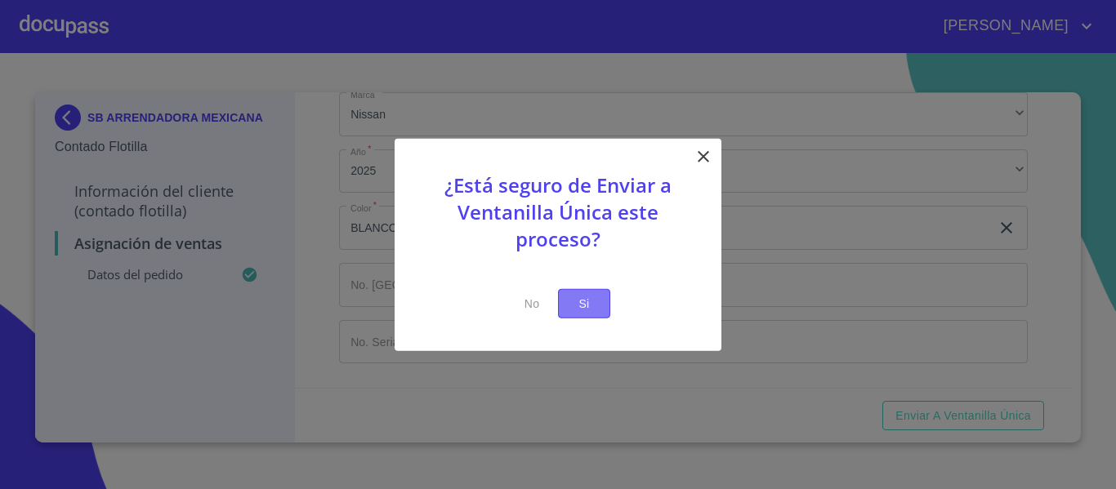
click at [586, 308] on span "Si" at bounding box center [584, 303] width 26 height 20
